Goal: Information Seeking & Learning: Find specific fact

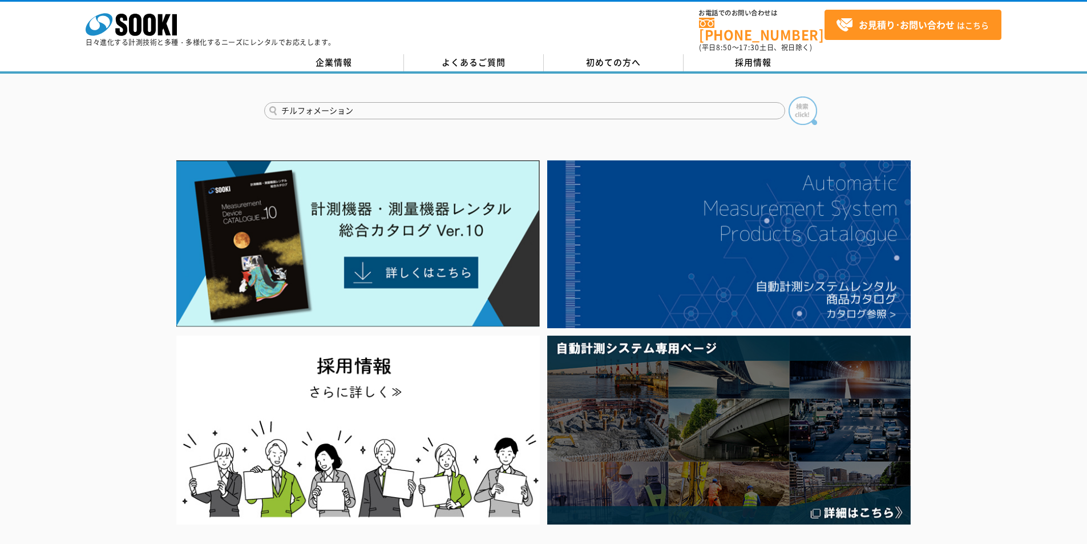
type input "チルフォメーション"
click at [802, 102] on img at bounding box center [803, 110] width 29 height 29
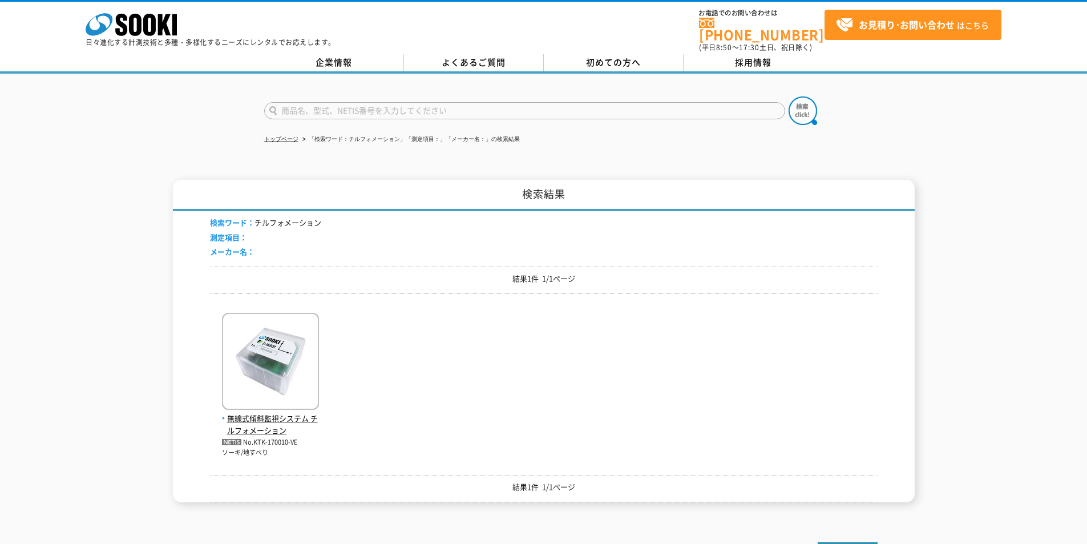
scroll to position [57, 0]
